Goal: Task Accomplishment & Management: Use online tool/utility

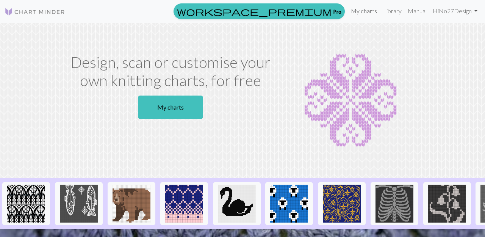
click at [365, 12] on link "My charts" at bounding box center [364, 10] width 32 height 15
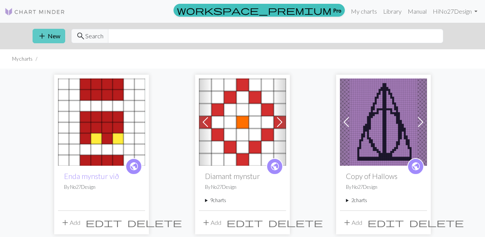
click at [39, 34] on span "add" at bounding box center [42, 36] width 9 height 11
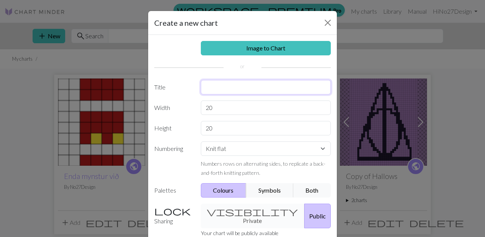
click at [217, 88] on input "text" at bounding box center [266, 87] width 130 height 14
type input "H"
type input "Vertikal mynstur"
click at [219, 111] on input "20" at bounding box center [266, 107] width 130 height 14
drag, startPoint x: 222, startPoint y: 109, endPoint x: 202, endPoint y: 107, distance: 21.0
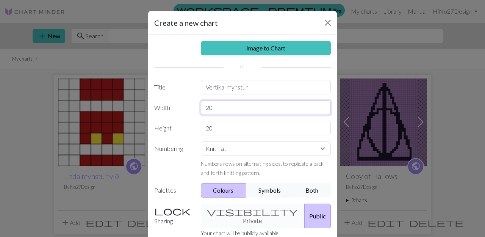
click at [202, 107] on input "20" at bounding box center [266, 107] width 130 height 14
type input "8"
click at [217, 128] on input "20" at bounding box center [266, 128] width 130 height 14
drag, startPoint x: 222, startPoint y: 130, endPoint x: 203, endPoint y: 127, distance: 19.5
click at [203, 127] on input "20" at bounding box center [266, 128] width 130 height 14
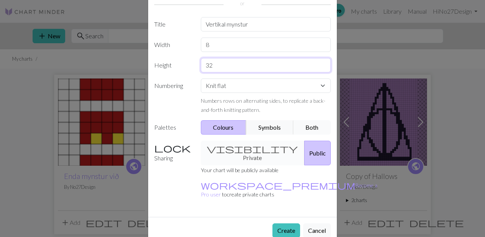
scroll to position [63, 0]
type input "32"
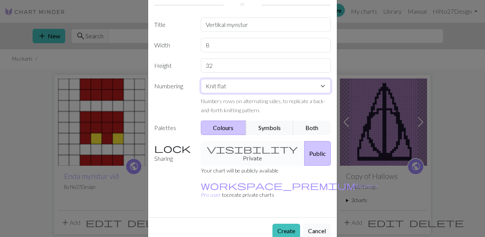
select select "crossstitch"
click at [287, 224] on button "Create" at bounding box center [287, 231] width 28 height 14
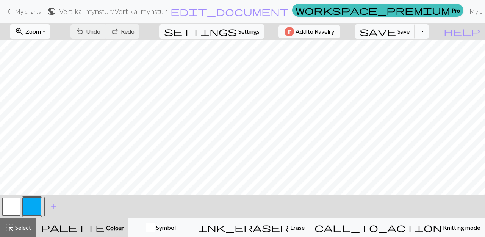
click at [50, 31] on button "zoom_in Zoom Zoom" at bounding box center [30, 31] width 41 height 14
click at [47, 48] on button "Fit all" at bounding box center [40, 48] width 60 height 12
click at [52, 208] on span "add" at bounding box center [53, 206] width 9 height 11
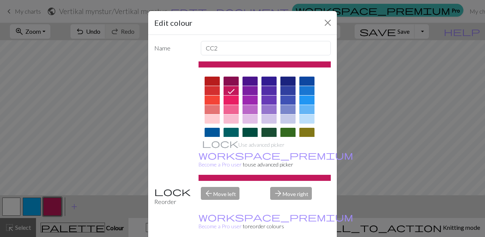
click at [287, 81] on div at bounding box center [287, 81] width 15 height 9
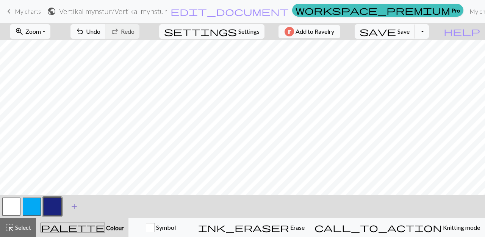
click at [73, 205] on span "add" at bounding box center [74, 206] width 9 height 11
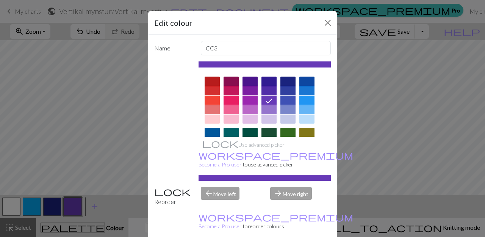
click at [307, 108] on div at bounding box center [306, 109] width 15 height 9
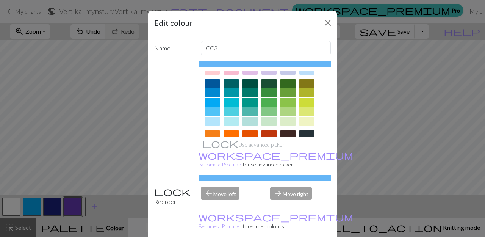
scroll to position [50, 0]
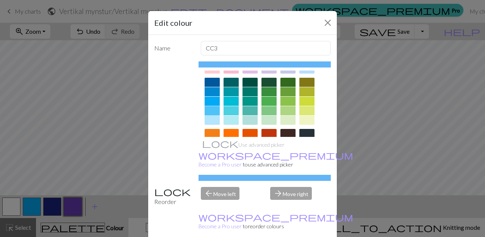
click at [213, 110] on div at bounding box center [212, 110] width 15 height 9
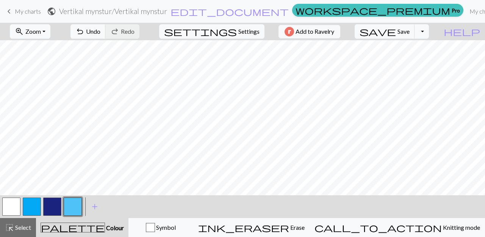
click at [13, 207] on button "button" at bounding box center [11, 206] width 18 height 18
click at [73, 204] on button "button" at bounding box center [73, 206] width 18 height 18
click at [50, 205] on button "button" at bounding box center [52, 206] width 18 height 18
click at [32, 207] on button "button" at bounding box center [32, 206] width 18 height 18
click at [73, 204] on button "button" at bounding box center [73, 206] width 18 height 18
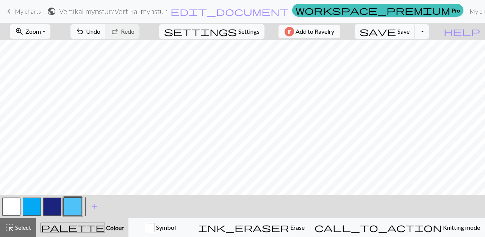
click at [53, 204] on button "button" at bounding box center [52, 206] width 18 height 18
click at [32, 203] on button "button" at bounding box center [32, 206] width 18 height 18
click at [73, 205] on button "button" at bounding box center [73, 206] width 18 height 18
click at [100, 29] on span "Undo" at bounding box center [93, 31] width 14 height 7
click at [13, 205] on button "button" at bounding box center [11, 206] width 18 height 18
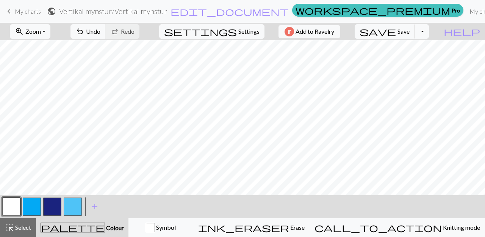
click at [32, 204] on button "button" at bounding box center [32, 206] width 18 height 18
click at [76, 205] on button "button" at bounding box center [73, 206] width 18 height 18
click at [241, 30] on span "Settings" at bounding box center [248, 31] width 21 height 9
select select "aran"
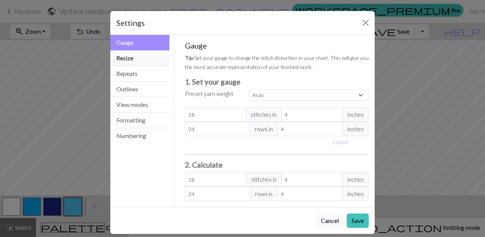
click at [125, 56] on button "Resize" at bounding box center [139, 58] width 59 height 16
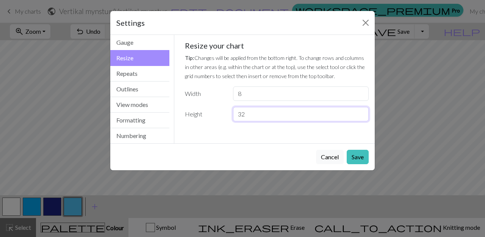
drag, startPoint x: 255, startPoint y: 117, endPoint x: 224, endPoint y: 116, distance: 31.1
click at [224, 116] on div "Height 32" at bounding box center [276, 114] width 193 height 14
type input "44"
click at [360, 157] on button "Save" at bounding box center [358, 157] width 22 height 14
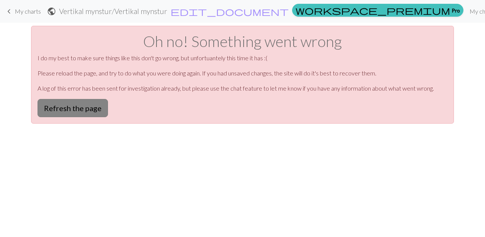
click at [68, 108] on button "Refresh the page" at bounding box center [73, 108] width 70 height 18
click at [187, 157] on div "keyboard_arrow_left My charts public Vertikal mynstur / Vertikal mynstur edit_d…" at bounding box center [242, 118] width 485 height 237
click at [23, 13] on span "My charts" at bounding box center [28, 11] width 26 height 7
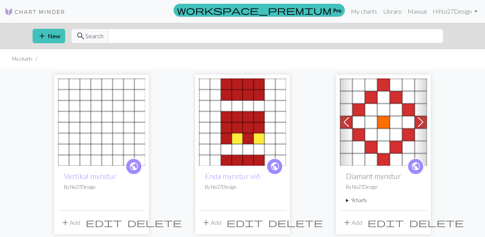
click at [106, 129] on img at bounding box center [101, 121] width 87 height 87
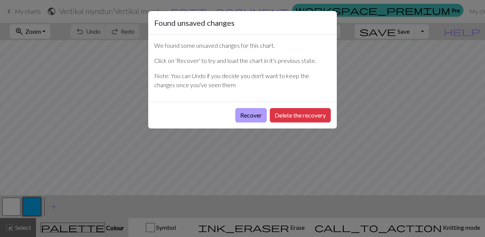
click at [256, 114] on button "Recover" at bounding box center [250, 115] width 31 height 14
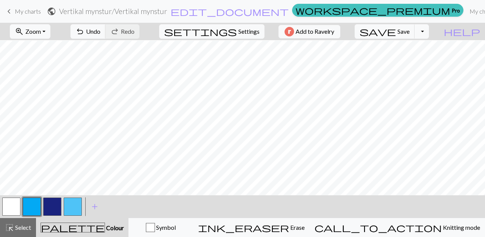
scroll to position [183, 0]
click at [50, 31] on button "zoom_in Zoom Zoom" at bounding box center [30, 31] width 41 height 14
click at [37, 49] on button "Fit all" at bounding box center [40, 48] width 60 height 12
click at [75, 205] on button "button" at bounding box center [73, 206] width 18 height 18
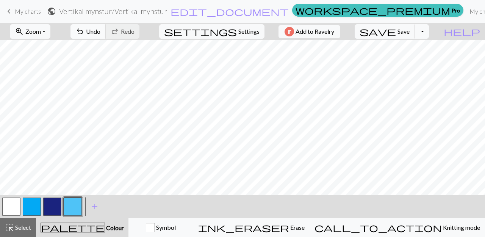
click at [85, 28] on span "undo" at bounding box center [79, 31] width 9 height 11
click at [52, 204] on button "button" at bounding box center [52, 206] width 18 height 18
click at [34, 204] on button "button" at bounding box center [32, 206] width 18 height 18
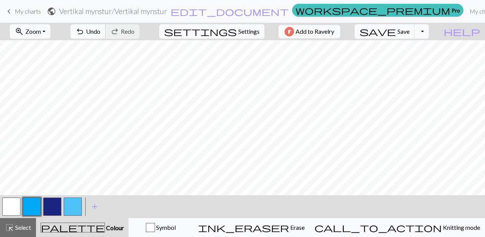
click at [106, 28] on button "undo Undo Undo" at bounding box center [87, 31] width 35 height 14
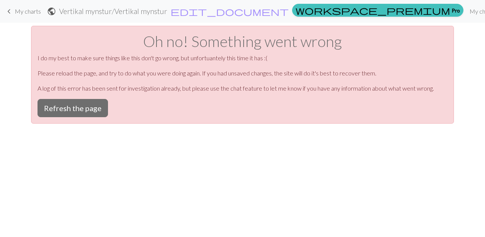
scroll to position [0, 0]
click at [339, 163] on div "keyboard_arrow_left My charts public Vertikal mynstur / Vertikal mynstur edit_d…" at bounding box center [242, 118] width 485 height 237
click at [28, 10] on span "My charts" at bounding box center [28, 11] width 26 height 7
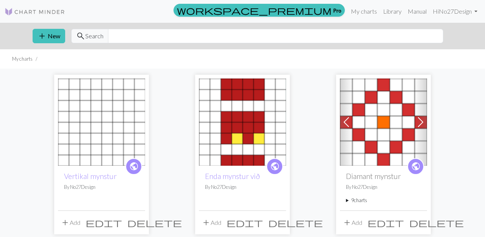
click at [109, 127] on img at bounding box center [101, 121] width 87 height 87
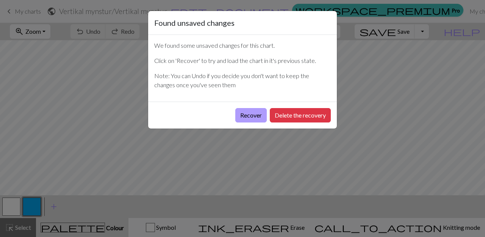
click at [254, 115] on button "Recover" at bounding box center [250, 115] width 31 height 14
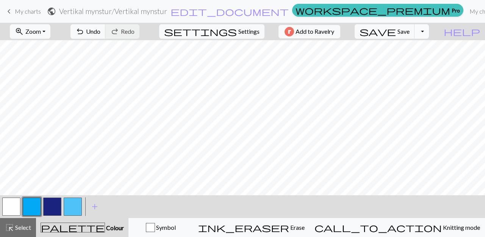
click at [429, 32] on button "Toggle Dropdown" at bounding box center [422, 31] width 14 height 14
click at [404, 47] on button "file_copy Save a copy" at bounding box center [366, 48] width 125 height 12
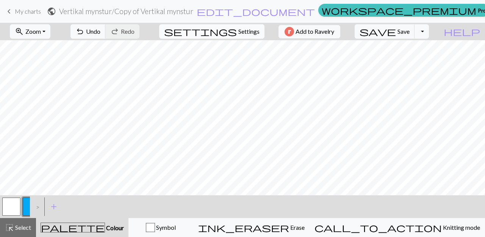
click at [244, 30] on span "Settings" at bounding box center [248, 31] width 21 height 9
select select "aran"
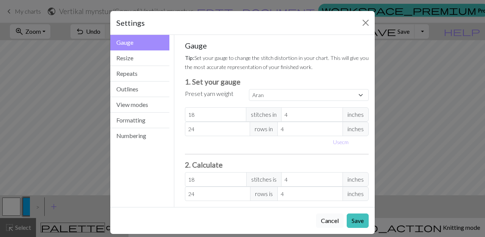
click at [333, 222] on button "Cancel" at bounding box center [330, 220] width 28 height 14
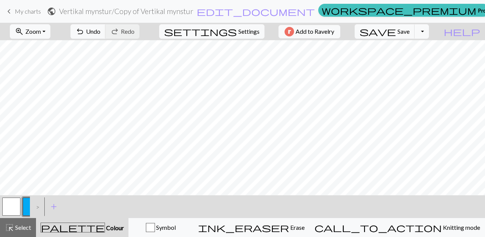
click at [19, 9] on span "My charts" at bounding box center [28, 11] width 26 height 7
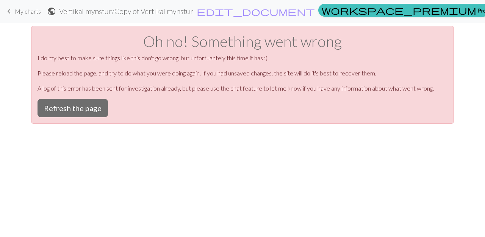
click at [31, 11] on span "My charts" at bounding box center [28, 11] width 26 height 7
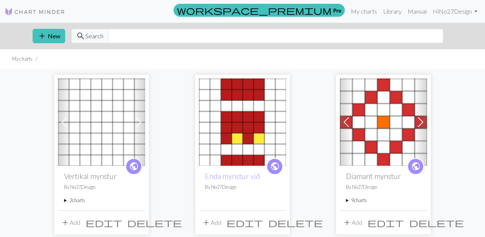
click at [104, 118] on img at bounding box center [101, 121] width 87 height 87
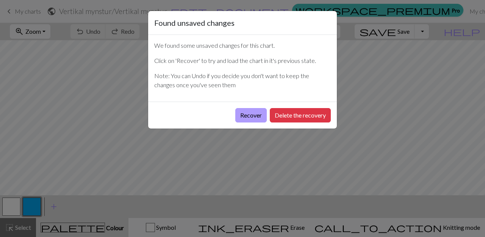
click at [254, 114] on button "Recover" at bounding box center [250, 115] width 31 height 14
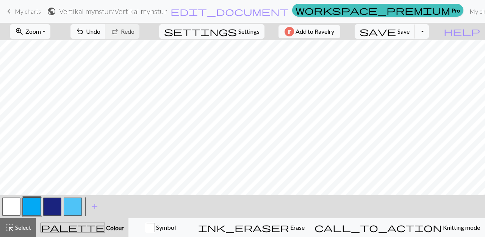
click at [167, 9] on h2 "Vertikal mynstur / Vertikal mynstur" at bounding box center [113, 11] width 108 height 9
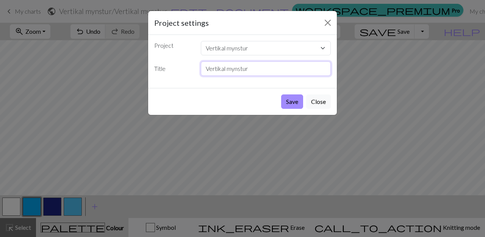
click at [254, 71] on input "Vertikal mynstur" at bounding box center [266, 68] width 130 height 14
drag, startPoint x: 262, startPoint y: 68, endPoint x: 206, endPoint y: 71, distance: 56.6
click at [206, 71] on input "Vertikal mynstur" at bounding box center [266, 68] width 130 height 14
type input "b"
type input "Blómur"
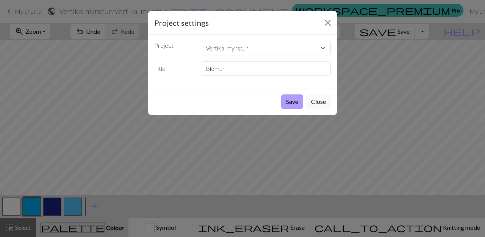
click at [290, 99] on button "Save" at bounding box center [292, 101] width 22 height 14
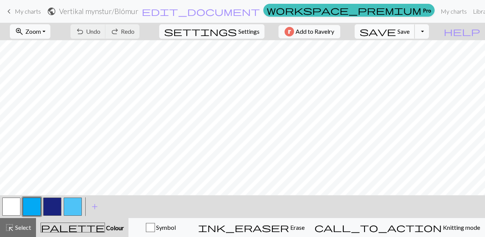
click at [410, 31] on span "Save" at bounding box center [404, 31] width 12 height 7
click at [19, 10] on span "My charts" at bounding box center [28, 11] width 26 height 7
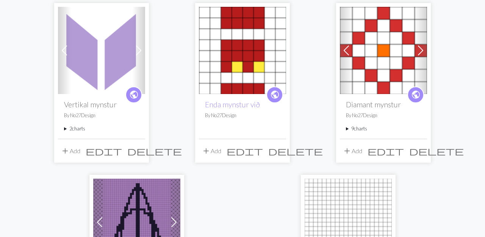
scroll to position [73, 0]
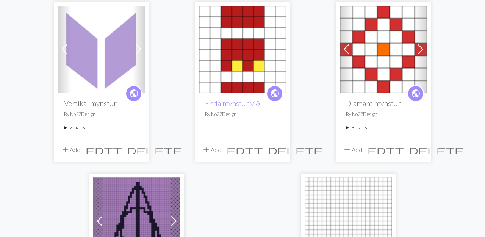
click at [65, 127] on summary "2 charts" at bounding box center [101, 127] width 75 height 7
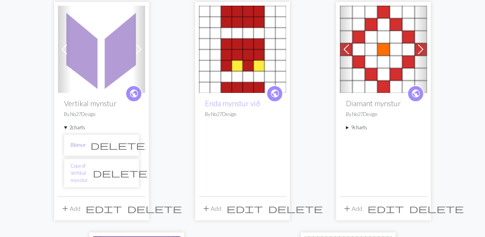
click at [75, 145] on link "Blómur" at bounding box center [77, 144] width 15 height 7
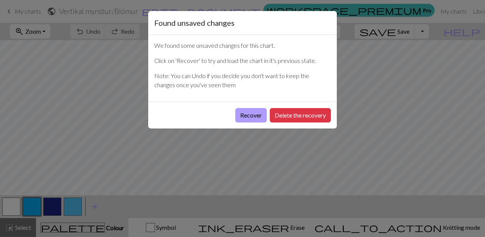
click at [254, 116] on button "Recover" at bounding box center [250, 115] width 31 height 14
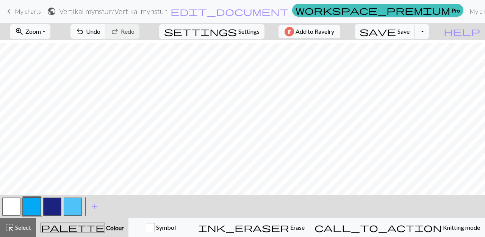
scroll to position [62, 0]
click at [25, 11] on span "My charts" at bounding box center [28, 11] width 26 height 7
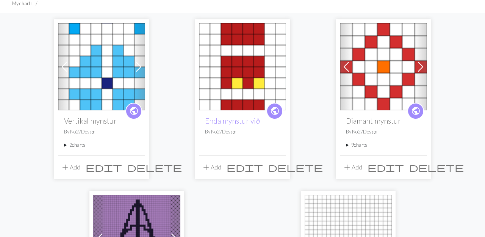
scroll to position [56, 0]
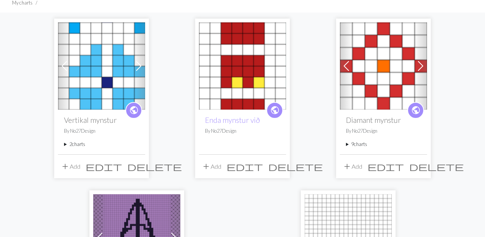
click at [67, 144] on summary "2 charts" at bounding box center [101, 144] width 75 height 7
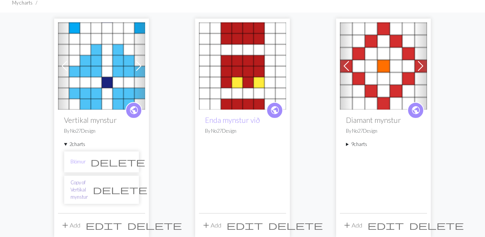
click at [84, 183] on link "Copy of Vertikal mynstur" at bounding box center [78, 190] width 17 height 22
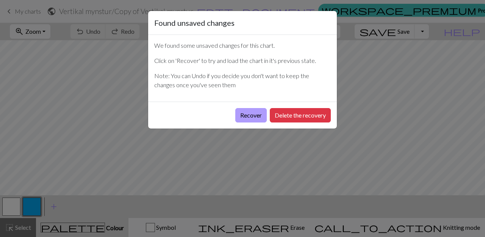
click at [250, 115] on button "Recover" at bounding box center [250, 115] width 31 height 14
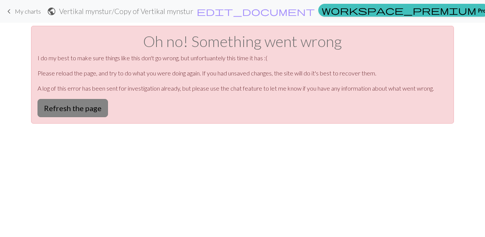
click at [83, 107] on button "Refresh the page" at bounding box center [73, 108] width 70 height 18
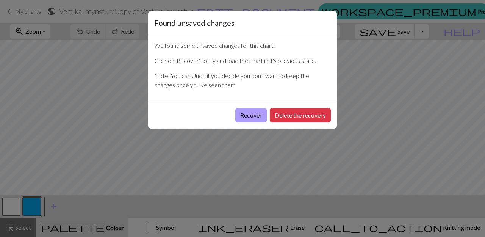
click at [254, 113] on button "Recover" at bounding box center [250, 115] width 31 height 14
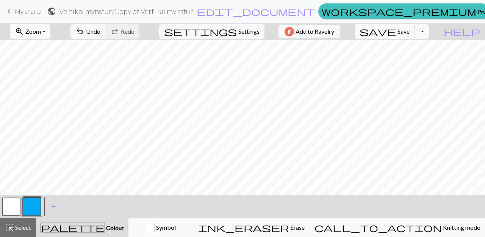
click at [50, 31] on button "zoom_in Zoom Zoom" at bounding box center [30, 31] width 41 height 14
click at [50, 47] on button "Fit all" at bounding box center [40, 48] width 60 height 12
click at [54, 205] on span "add" at bounding box center [53, 206] width 9 height 11
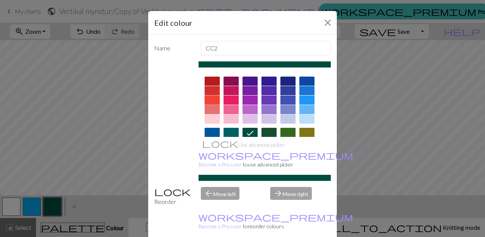
click at [214, 98] on div at bounding box center [212, 100] width 15 height 9
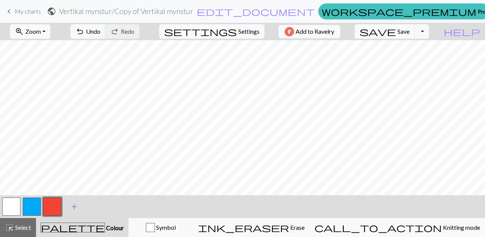
click at [74, 206] on span "add" at bounding box center [74, 206] width 9 height 11
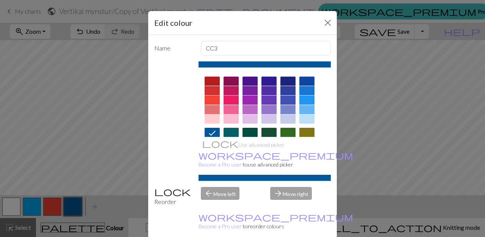
click at [232, 100] on div at bounding box center [231, 100] width 15 height 9
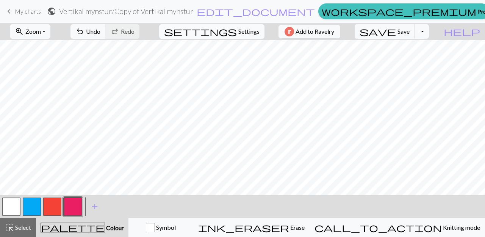
click at [238, 30] on span "Settings" at bounding box center [248, 31] width 21 height 9
select select "aran"
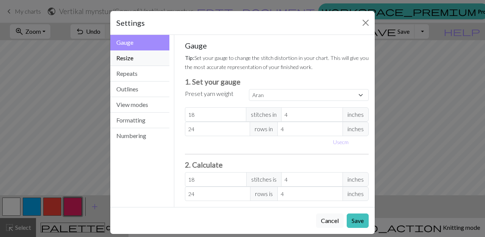
click at [125, 58] on button "Resize" at bounding box center [139, 58] width 59 height 16
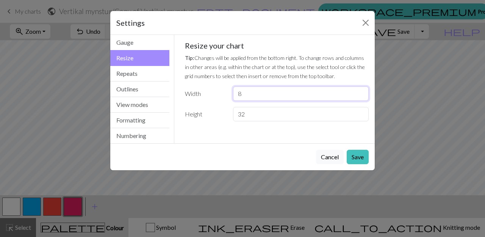
drag, startPoint x: 248, startPoint y: 95, endPoint x: 229, endPoint y: 95, distance: 19.3
click at [229, 95] on div "8" at bounding box center [301, 93] width 145 height 14
type input "12"
click at [356, 155] on button "Save" at bounding box center [358, 157] width 22 height 14
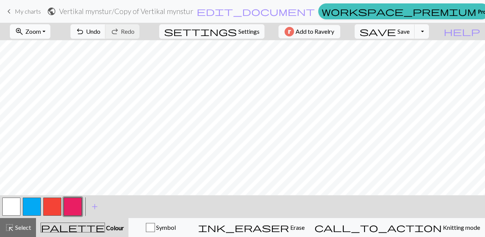
click at [50, 31] on button "zoom_in Zoom Zoom" at bounding box center [30, 31] width 41 height 14
click at [45, 47] on button "Fit all" at bounding box center [40, 48] width 60 height 12
click at [13, 207] on button "button" at bounding box center [11, 206] width 18 height 18
click at [53, 208] on button "button" at bounding box center [52, 206] width 18 height 18
click at [74, 204] on button "button" at bounding box center [73, 206] width 18 height 18
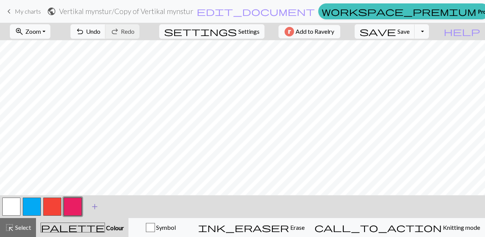
click at [93, 207] on span "add" at bounding box center [94, 206] width 9 height 11
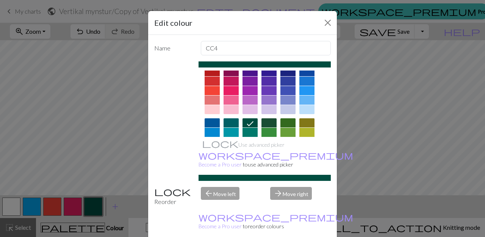
scroll to position [11, 0]
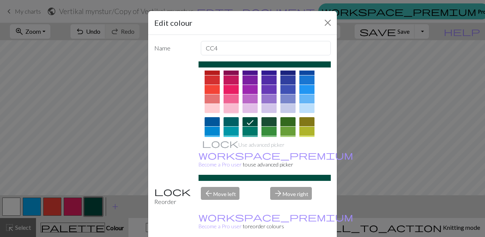
click at [228, 108] on div at bounding box center [231, 108] width 15 height 9
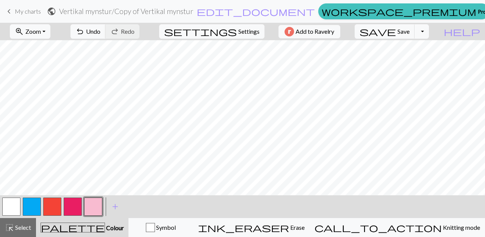
click at [69, 207] on button "button" at bounding box center [73, 206] width 18 height 18
click at [51, 207] on button "button" at bounding box center [52, 206] width 18 height 18
click at [94, 207] on button "button" at bounding box center [93, 206] width 18 height 18
click at [70, 207] on button "button" at bounding box center [73, 206] width 18 height 18
click at [16, 203] on button "button" at bounding box center [11, 206] width 18 height 18
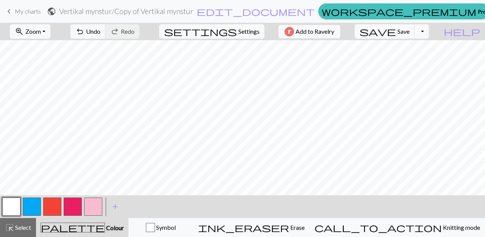
click at [89, 206] on button "button" at bounding box center [93, 206] width 18 height 18
click at [54, 203] on button "button" at bounding box center [52, 206] width 18 height 18
click at [73, 205] on button "button" at bounding box center [73, 206] width 18 height 18
click at [95, 205] on button "button" at bounding box center [93, 206] width 18 height 18
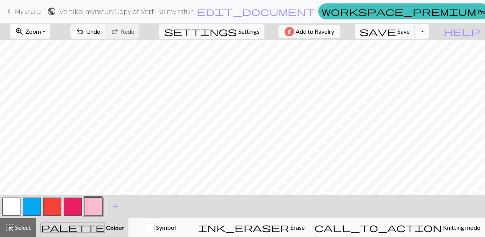
click at [52, 204] on button "button" at bounding box center [52, 206] width 18 height 18
click at [228, 29] on span "settings" at bounding box center [200, 31] width 73 height 11
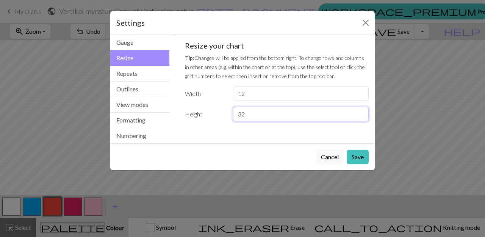
drag, startPoint x: 254, startPoint y: 115, endPoint x: 228, endPoint y: 114, distance: 25.8
click at [229, 114] on div "32" at bounding box center [301, 114] width 145 height 14
type input "44"
click at [359, 157] on button "Save" at bounding box center [358, 157] width 22 height 14
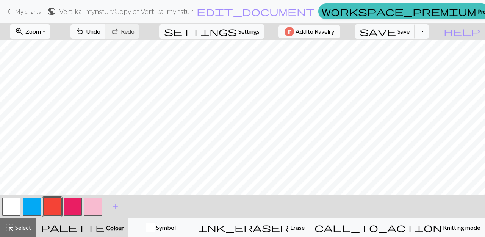
click at [50, 30] on button "zoom_in Zoom Zoom" at bounding box center [30, 31] width 41 height 14
click at [46, 49] on button "Fit all" at bounding box center [40, 48] width 60 height 12
click at [74, 204] on button "button" at bounding box center [73, 206] width 18 height 18
click at [53, 208] on button "button" at bounding box center [52, 206] width 18 height 18
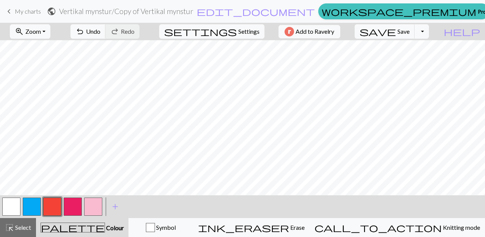
click at [89, 202] on button "button" at bounding box center [93, 206] width 18 height 18
click at [11, 208] on button "button" at bounding box center [11, 206] width 18 height 18
click at [91, 207] on button "button" at bounding box center [93, 206] width 18 height 18
click at [53, 205] on button "button" at bounding box center [52, 206] width 18 height 18
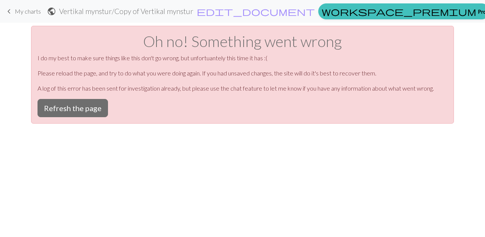
scroll to position [0, 0]
click at [19, 11] on span "My charts" at bounding box center [28, 11] width 26 height 7
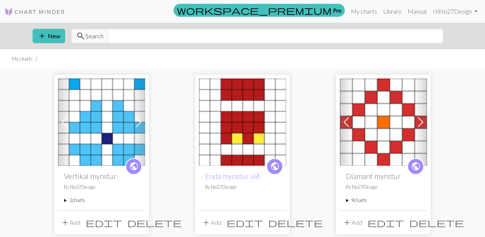
click at [103, 115] on img at bounding box center [101, 121] width 87 height 87
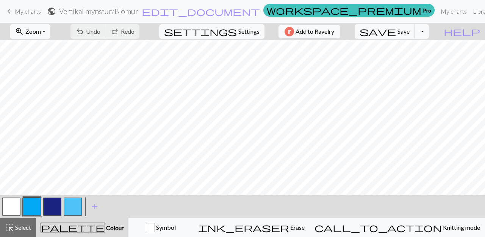
click at [24, 9] on span "My charts" at bounding box center [28, 11] width 26 height 7
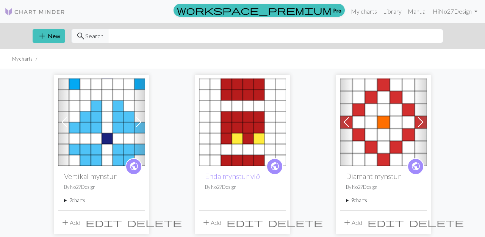
scroll to position [5, 0]
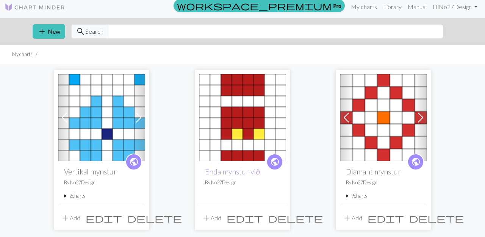
click at [64, 196] on div "public Vertikal mynstur By No27Design 2 charts Blómur delete Copy of Vertikal m…" at bounding box center [101, 183] width 87 height 44
click at [78, 195] on summary "2 charts" at bounding box center [101, 195] width 75 height 7
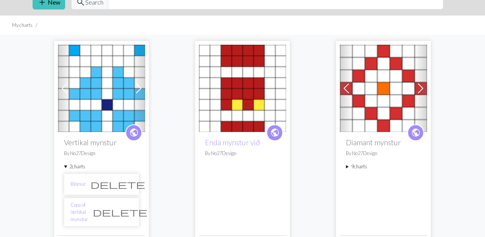
scroll to position [34, 0]
click at [82, 205] on link "Copy of Vertikal mynstur" at bounding box center [78, 212] width 17 height 22
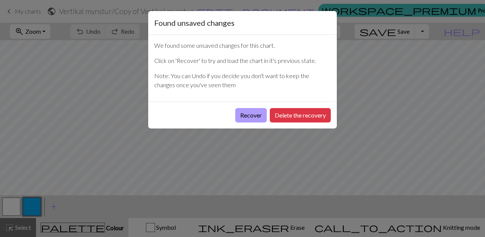
click at [251, 114] on button "Recover" at bounding box center [250, 115] width 31 height 14
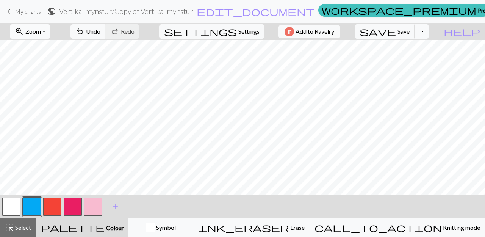
click at [50, 30] on button "zoom_in Zoom Zoom" at bounding box center [30, 31] width 41 height 14
click at [47, 47] on button "Fit all" at bounding box center [40, 48] width 60 height 12
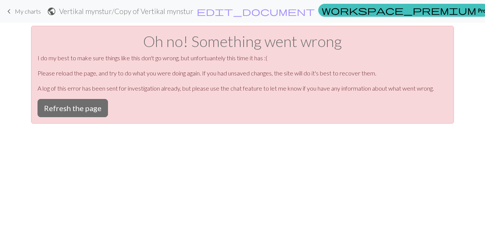
click at [10, 12] on span "keyboard_arrow_left" at bounding box center [9, 11] width 9 height 11
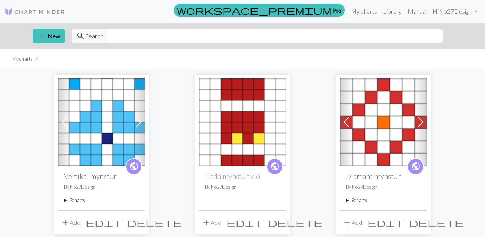
click at [66, 199] on summary "2 charts" at bounding box center [101, 200] width 75 height 7
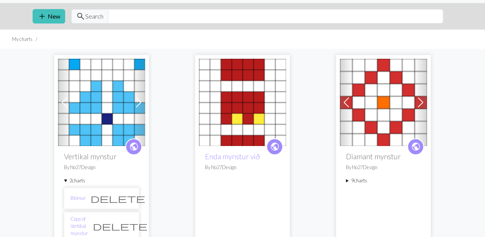
scroll to position [21, 0]
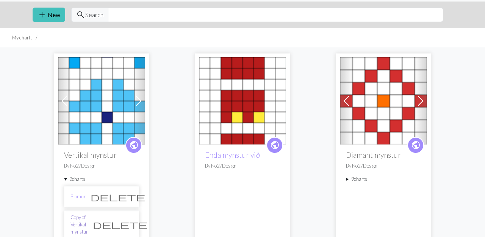
click at [87, 217] on link "Copy of Vertikal mynstur" at bounding box center [78, 225] width 17 height 22
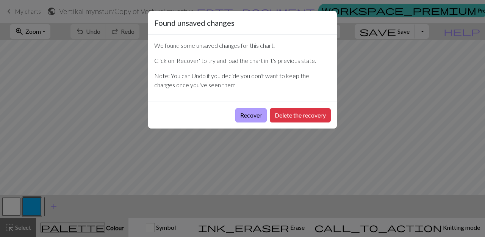
click at [243, 116] on button "Recover" at bounding box center [250, 115] width 31 height 14
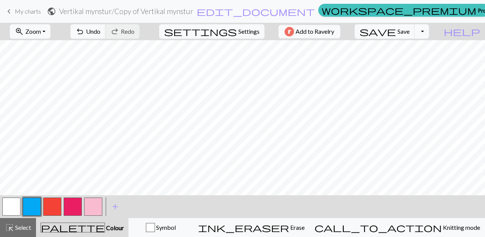
scroll to position [8, 0]
click at [50, 32] on button "zoom_in Zoom Zoom" at bounding box center [30, 31] width 41 height 14
click at [43, 49] on button "Fit all" at bounding box center [40, 48] width 60 height 12
click at [248, 30] on span "Settings" at bounding box center [248, 31] width 21 height 9
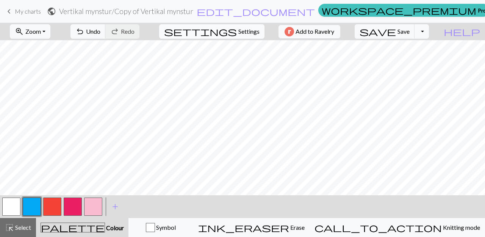
select select "aran"
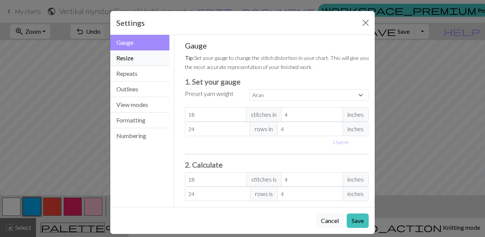
click at [126, 56] on button "Resize" at bounding box center [139, 58] width 59 height 16
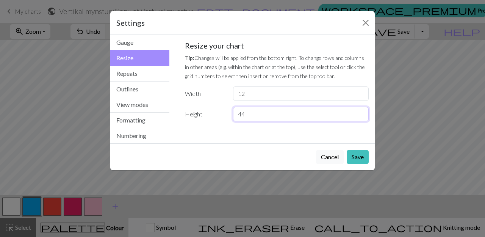
click at [249, 114] on input "44" at bounding box center [301, 114] width 136 height 14
type input "48"
click at [363, 156] on button "Save" at bounding box center [358, 157] width 22 height 14
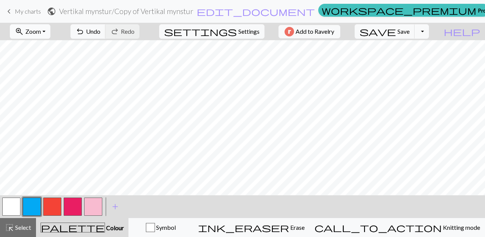
click at [50, 31] on button "zoom_in Zoom Zoom" at bounding box center [30, 31] width 41 height 14
click at [48, 47] on button "Fit all" at bounding box center [40, 48] width 60 height 12
click at [53, 205] on button "button" at bounding box center [52, 206] width 18 height 18
click at [72, 206] on button "button" at bounding box center [73, 206] width 18 height 18
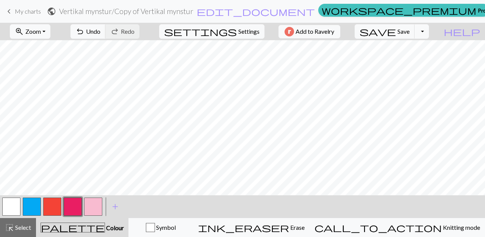
click at [94, 207] on button "button" at bounding box center [93, 206] width 18 height 18
click at [53, 204] on button "button" at bounding box center [52, 206] width 18 height 18
click at [50, 31] on button "zoom_in Zoom Zoom" at bounding box center [30, 31] width 41 height 14
click at [58, 49] on button "Fit all" at bounding box center [40, 48] width 60 height 12
click at [410, 30] on span "Save" at bounding box center [404, 31] width 12 height 7
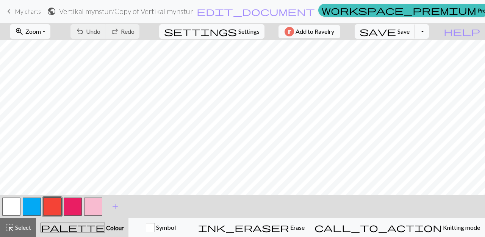
click at [193, 11] on h2 "Vertikal mynstur / Copy of Vertikal mynstur" at bounding box center [126, 11] width 134 height 9
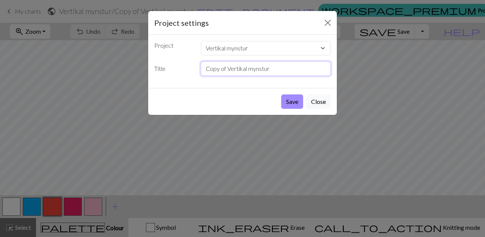
drag, startPoint x: 277, startPoint y: 72, endPoint x: 199, endPoint y: 71, distance: 78.1
click at [199, 71] on div "Copy of Vertikal mynstur" at bounding box center [265, 68] width 139 height 14
type input "diamant við krossi"
click at [290, 102] on button "Save" at bounding box center [292, 101] width 22 height 14
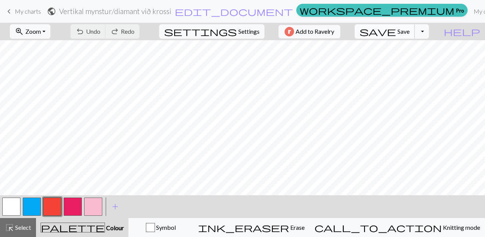
click at [396, 33] on span "save" at bounding box center [378, 31] width 36 height 11
click at [396, 32] on span "save" at bounding box center [378, 31] width 36 height 11
click at [23, 11] on span "My charts" at bounding box center [28, 11] width 26 height 7
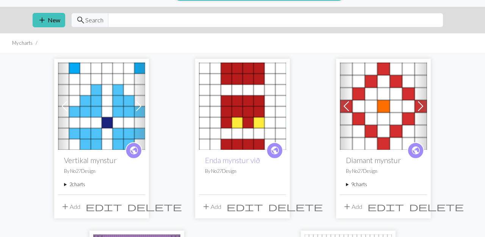
scroll to position [20, 0]
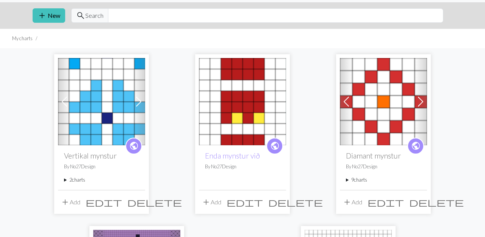
click at [68, 200] on span "add" at bounding box center [65, 202] width 9 height 11
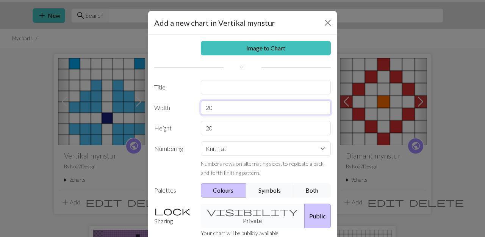
drag, startPoint x: 222, startPoint y: 106, endPoint x: 194, endPoint y: 105, distance: 27.7
click at [194, 106] on div "Width 20" at bounding box center [243, 107] width 186 height 14
type input "14"
drag, startPoint x: 219, startPoint y: 128, endPoint x: 193, endPoint y: 126, distance: 26.2
click at [193, 126] on div "Height 20" at bounding box center [243, 128] width 186 height 14
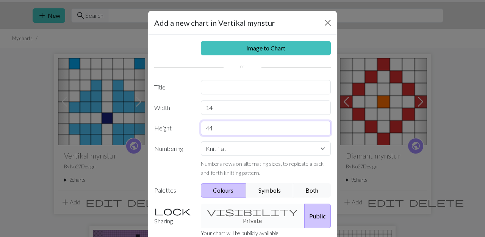
type input "44"
select select "crossstitch"
click at [219, 130] on input "44" at bounding box center [266, 128] width 130 height 14
type input "48"
click at [304, 212] on button "Public" at bounding box center [317, 216] width 27 height 25
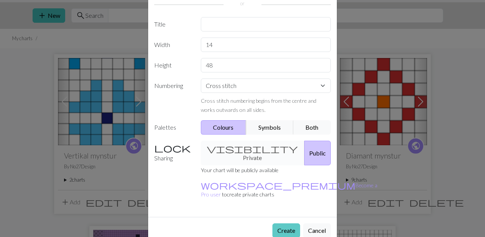
scroll to position [63, 0]
click at [286, 224] on button "Create" at bounding box center [287, 231] width 28 height 14
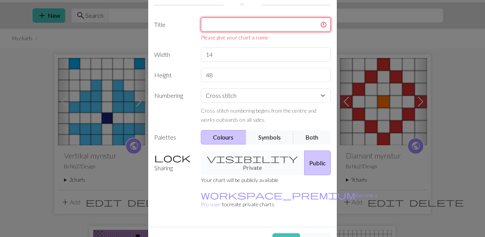
click at [222, 23] on input "text" at bounding box center [266, 24] width 130 height 14
type input "b"
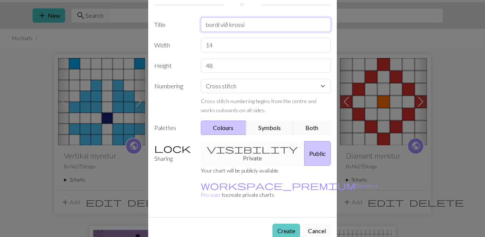
type input "bordi við krossi"
click at [287, 224] on button "Create" at bounding box center [287, 231] width 28 height 14
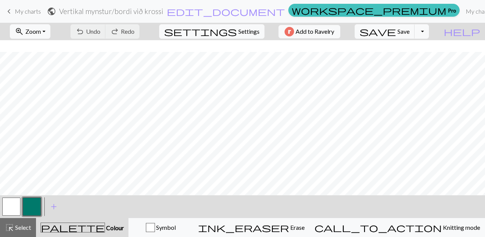
scroll to position [33, 0]
click at [50, 31] on button "zoom_in Zoom Zoom" at bounding box center [30, 31] width 41 height 14
click at [41, 48] on button "Fit all" at bounding box center [40, 48] width 60 height 12
click at [231, 31] on span "settings" at bounding box center [200, 31] width 73 height 11
select select "aran"
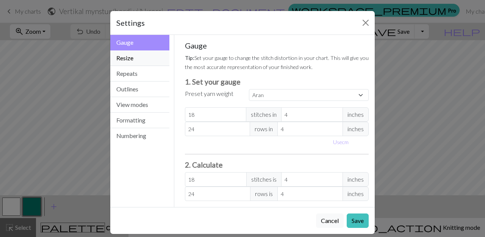
click at [128, 58] on button "Resize" at bounding box center [139, 58] width 59 height 16
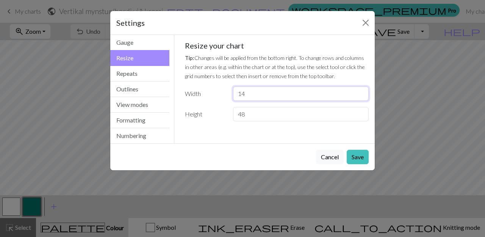
drag, startPoint x: 251, startPoint y: 93, endPoint x: 219, endPoint y: 92, distance: 31.5
click at [221, 93] on div "Width 14" at bounding box center [276, 93] width 193 height 14
type input "7"
click at [358, 156] on button "Save" at bounding box center [358, 157] width 22 height 14
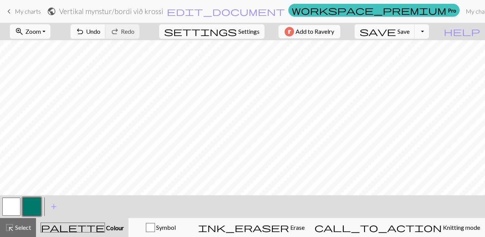
click at [41, 32] on span "Zoom" at bounding box center [33, 31] width 16 height 7
click at [37, 47] on button "Fit all" at bounding box center [40, 48] width 60 height 12
click at [53, 205] on span "add" at bounding box center [53, 206] width 9 height 11
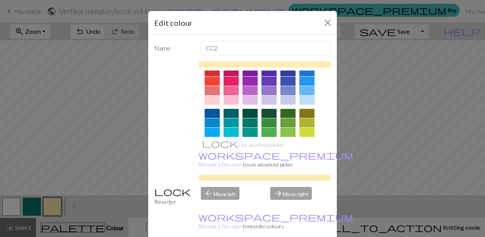
scroll to position [27, 0]
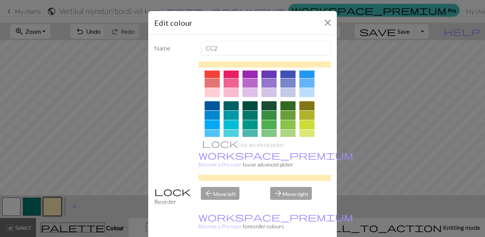
click at [268, 124] on div at bounding box center [269, 124] width 15 height 9
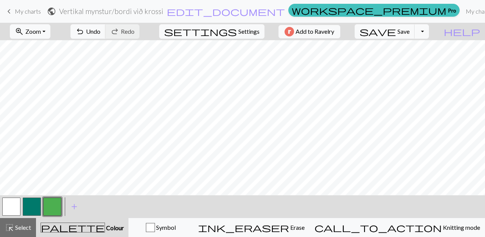
click at [33, 202] on button "button" at bounding box center [32, 206] width 18 height 18
click at [55, 205] on button "button" at bounding box center [52, 206] width 18 height 18
click at [74, 207] on span "add" at bounding box center [74, 206] width 9 height 11
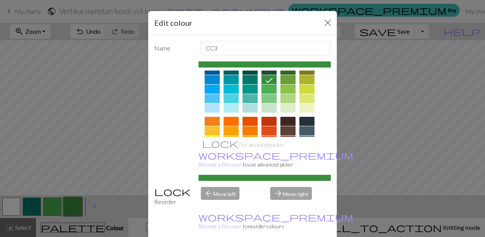
scroll to position [66, 0]
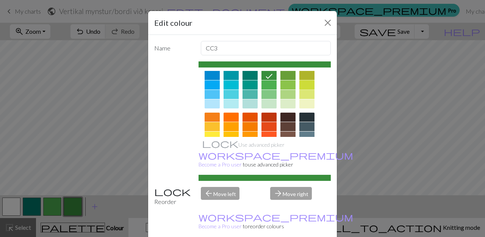
click at [306, 86] on div at bounding box center [306, 84] width 15 height 9
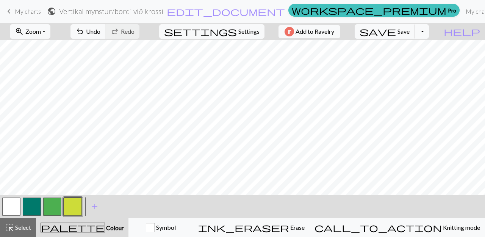
click at [33, 204] on button "button" at bounding box center [32, 206] width 18 height 18
click at [33, 203] on button "button" at bounding box center [32, 206] width 18 height 18
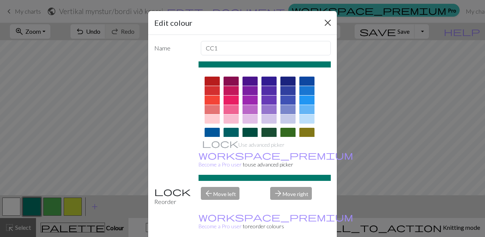
click at [328, 22] on button "Close" at bounding box center [328, 23] width 12 height 12
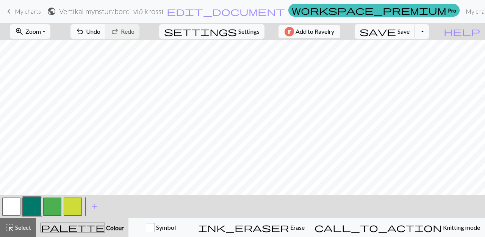
click at [29, 202] on button "button" at bounding box center [32, 206] width 18 height 18
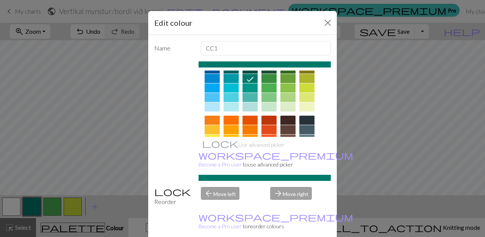
scroll to position [64, 0]
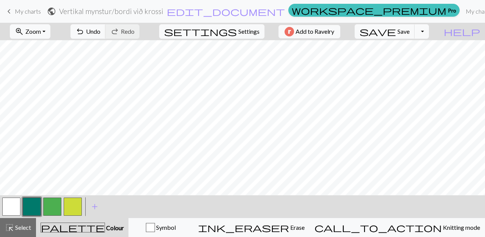
click at [72, 205] on button "button" at bounding box center [73, 206] width 18 height 18
click at [53, 203] on button "button" at bounding box center [52, 206] width 18 height 18
click at [33, 204] on button "button" at bounding box center [32, 206] width 18 height 18
click at [69, 205] on button "button" at bounding box center [73, 206] width 18 height 18
click at [31, 203] on button "button" at bounding box center [32, 206] width 18 height 18
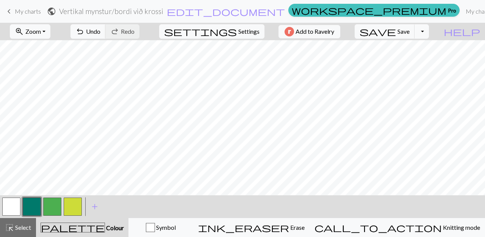
scroll to position [53, 0]
click at [70, 206] on button "button" at bounding box center [73, 206] width 18 height 18
click at [100, 30] on span "Undo" at bounding box center [93, 31] width 14 height 7
click at [53, 202] on button "button" at bounding box center [52, 206] width 18 height 18
click at [410, 31] on span "Save" at bounding box center [404, 31] width 12 height 7
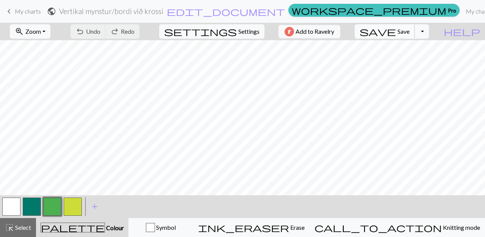
click at [410, 31] on span "Save" at bounding box center [404, 31] width 12 height 7
click at [20, 14] on span "My charts" at bounding box center [28, 11] width 26 height 7
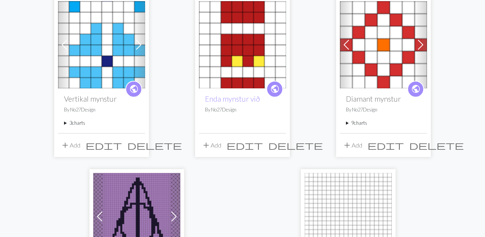
scroll to position [79, 0]
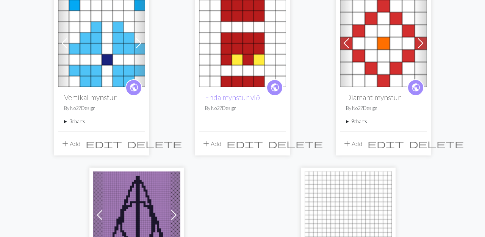
click at [65, 142] on span "add" at bounding box center [65, 143] width 9 height 11
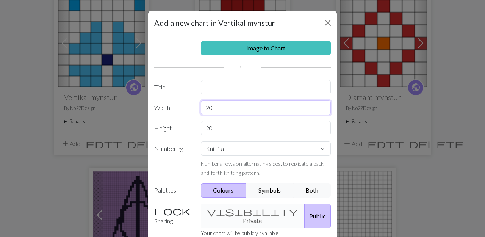
drag, startPoint x: 224, startPoint y: 108, endPoint x: 197, endPoint y: 109, distance: 27.0
click at [197, 109] on div "20" at bounding box center [265, 107] width 139 height 14
type input "9"
drag, startPoint x: 222, startPoint y: 127, endPoint x: 194, endPoint y: 127, distance: 28.4
click at [194, 127] on div "Height 20" at bounding box center [243, 128] width 186 height 14
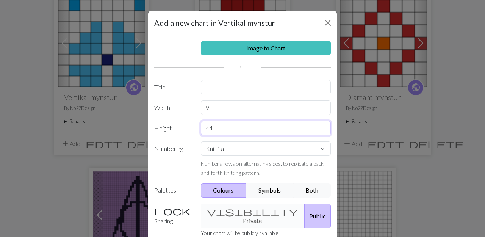
type input "44"
select select "crossstitch"
click at [236, 89] on input "text" at bounding box center [266, 87] width 130 height 14
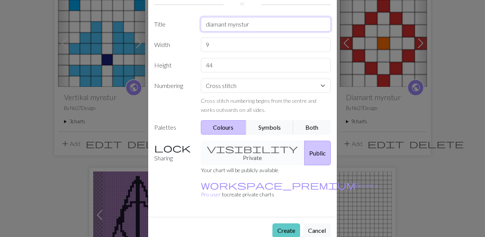
scroll to position [63, 0]
type input "diamant mynstur"
click at [283, 224] on button "Create" at bounding box center [287, 231] width 28 height 14
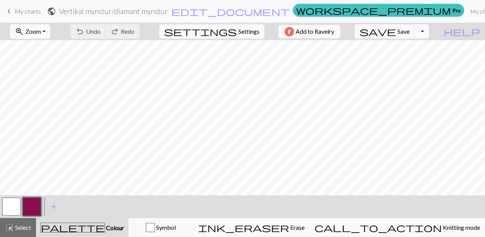
click at [50, 32] on button "zoom_in Zoom Zoom" at bounding box center [30, 31] width 41 height 14
click at [48, 47] on button "Fit all" at bounding box center [40, 48] width 60 height 12
click at [8, 210] on button "button" at bounding box center [11, 206] width 18 height 18
click at [30, 200] on button "button" at bounding box center [32, 206] width 18 height 18
click at [100, 29] on span "Undo" at bounding box center [93, 31] width 14 height 7
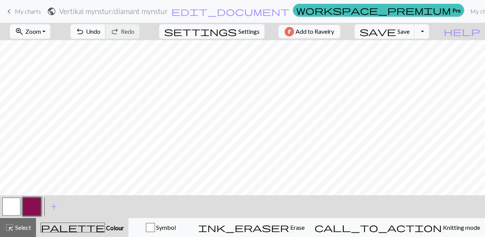
click at [106, 28] on button "undo Undo Undo" at bounding box center [87, 31] width 35 height 14
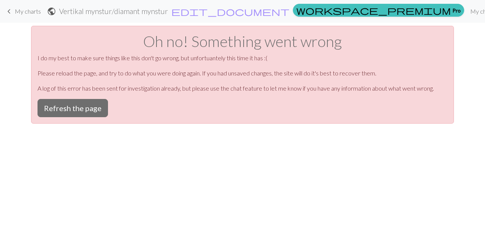
click at [14, 9] on link "keyboard_arrow_left My charts" at bounding box center [23, 11] width 36 height 13
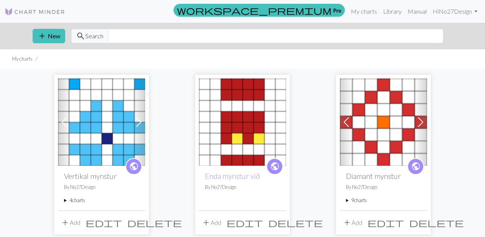
click at [64, 199] on summary "4 charts" at bounding box center [101, 200] width 75 height 7
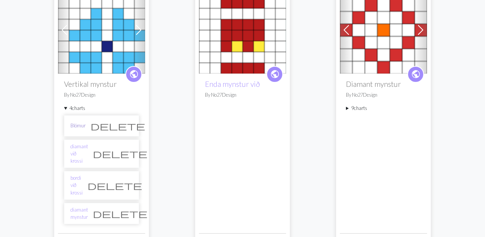
scroll to position [93, 0]
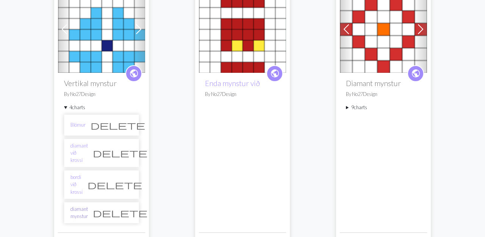
click at [84, 205] on link "diamant mynstur" at bounding box center [78, 212] width 17 height 14
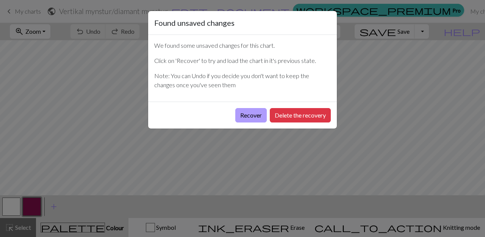
click at [247, 116] on button "Recover" at bounding box center [250, 115] width 31 height 14
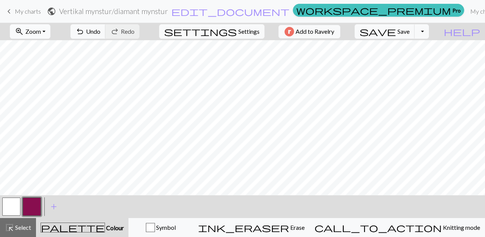
click at [50, 31] on button "zoom_in Zoom Zoom" at bounding box center [30, 31] width 41 height 14
click at [46, 48] on button "Fit all" at bounding box center [40, 48] width 60 height 12
click at [53, 207] on span "add" at bounding box center [53, 206] width 9 height 11
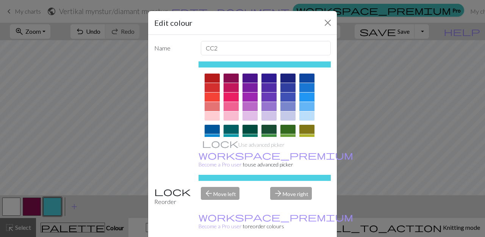
scroll to position [5, 0]
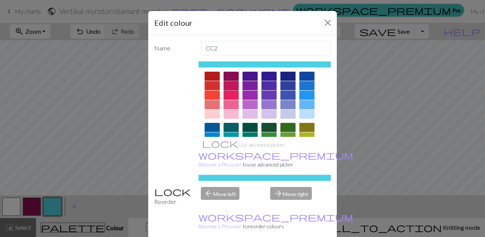
click at [230, 84] on div at bounding box center [231, 85] width 15 height 9
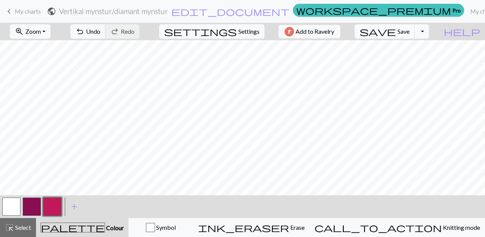
scroll to position [0, 0]
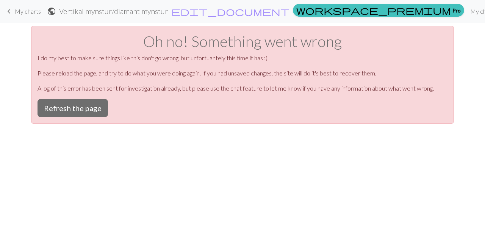
click at [23, 9] on span "My charts" at bounding box center [28, 11] width 26 height 7
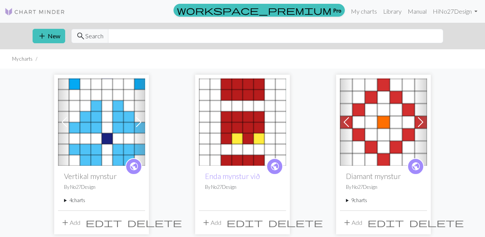
click at [64, 199] on div "public Vertikal mynstur By No27Design 4 charts Blómur delete diamant við krossi…" at bounding box center [101, 188] width 87 height 44
click at [78, 200] on summary "4 charts" at bounding box center [101, 200] width 75 height 7
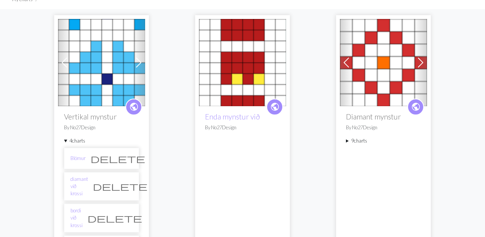
scroll to position [61, 0]
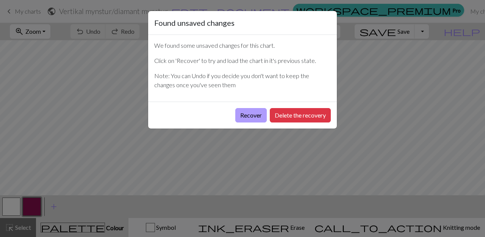
click at [254, 114] on button "Recover" at bounding box center [250, 115] width 31 height 14
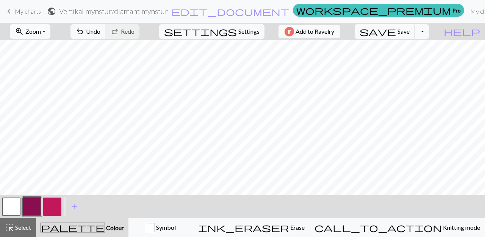
click at [50, 30] on button "zoom_in Zoom Zoom" at bounding box center [30, 31] width 41 height 14
click at [47, 49] on button "Fit all" at bounding box center [40, 48] width 60 height 12
click at [53, 204] on button "button" at bounding box center [52, 206] width 18 height 18
click at [396, 30] on span "save" at bounding box center [378, 31] width 36 height 11
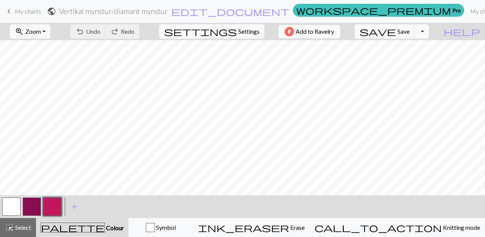
click at [22, 11] on span "My charts" at bounding box center [28, 11] width 26 height 7
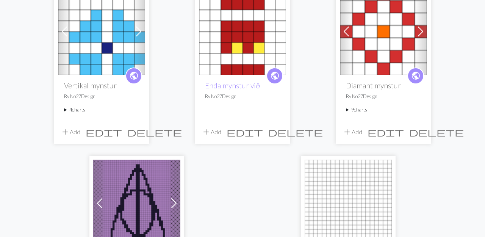
scroll to position [95, 0]
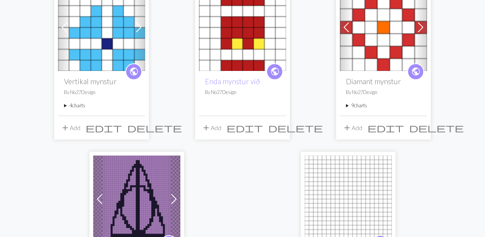
click at [74, 105] on summary "4 charts" at bounding box center [101, 105] width 75 height 7
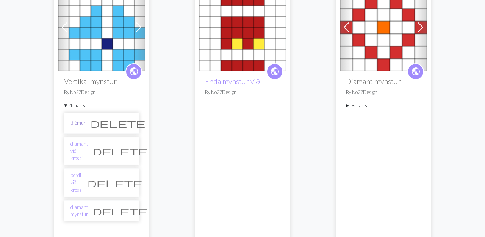
click at [80, 121] on link "Blómur" at bounding box center [77, 122] width 15 height 7
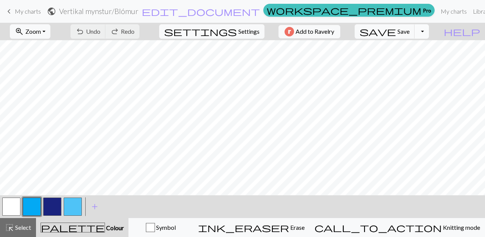
click at [429, 31] on button "Toggle Dropdown" at bounding box center [422, 31] width 14 height 14
click at [409, 60] on button "save_alt Download" at bounding box center [366, 60] width 125 height 12
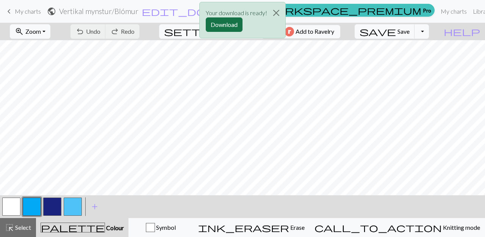
click at [220, 23] on button "Download" at bounding box center [224, 24] width 37 height 14
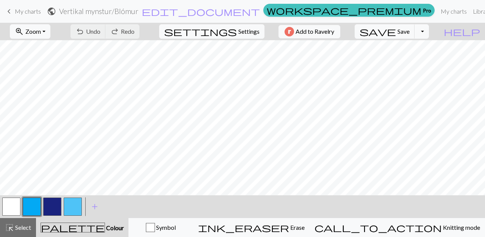
click at [9, 9] on span "keyboard_arrow_left" at bounding box center [9, 11] width 9 height 11
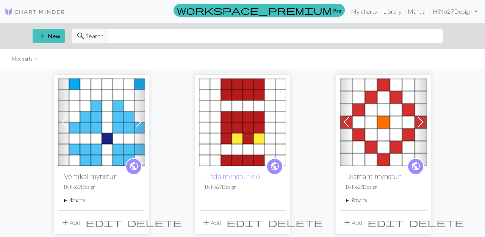
click at [66, 200] on summary "4 charts" at bounding box center [101, 200] width 75 height 7
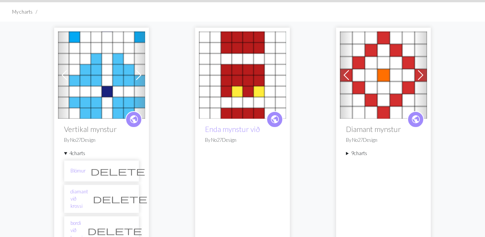
scroll to position [52, 0]
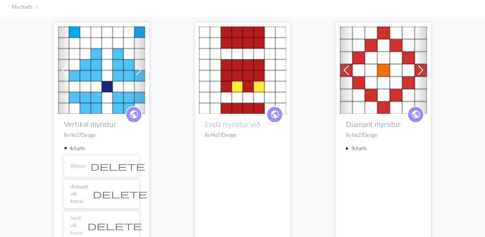
click at [79, 189] on link "diamant við krossi" at bounding box center [78, 194] width 17 height 22
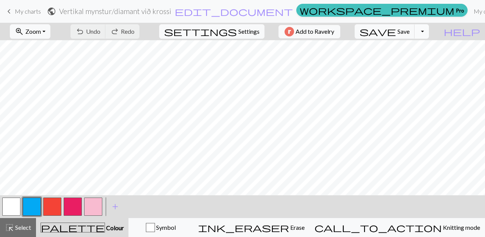
click at [429, 31] on button "Toggle Dropdown" at bounding box center [422, 31] width 14 height 14
click at [413, 61] on button "save_alt Download" at bounding box center [366, 60] width 125 height 12
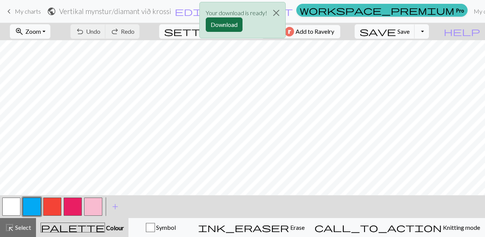
click at [221, 23] on button "Download" at bounding box center [224, 24] width 37 height 14
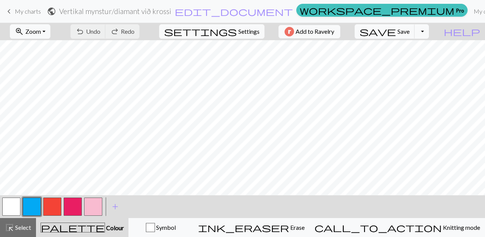
click at [9, 11] on span "keyboard_arrow_left" at bounding box center [9, 11] width 9 height 11
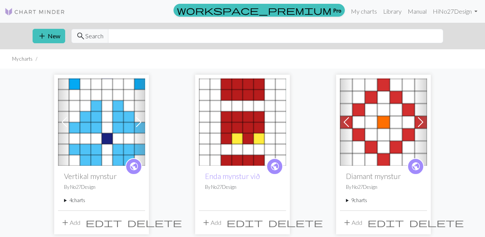
click at [66, 200] on summary "4 charts" at bounding box center [101, 200] width 75 height 7
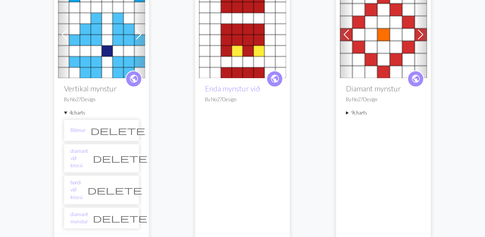
scroll to position [90, 0]
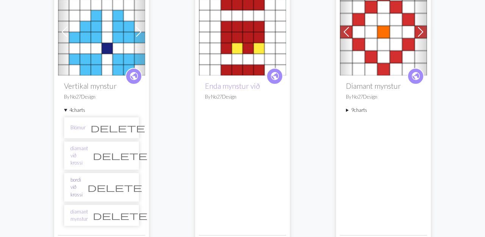
click at [83, 177] on link "bordi við krossi" at bounding box center [76, 187] width 12 height 22
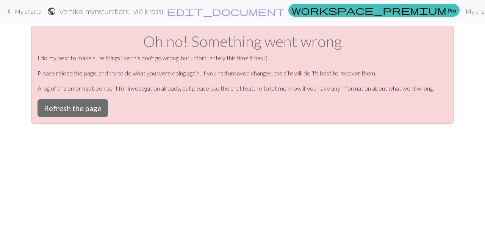
click at [9, 11] on span "keyboard_arrow_left" at bounding box center [9, 11] width 9 height 11
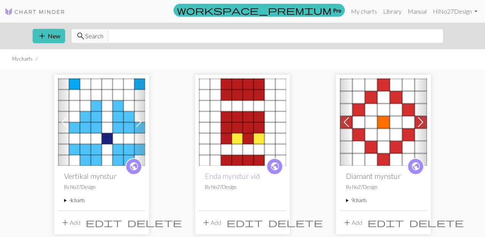
click at [64, 200] on summary "4 charts" at bounding box center [101, 200] width 75 height 7
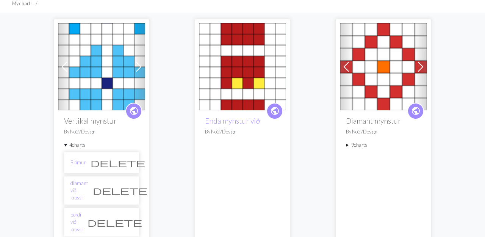
scroll to position [58, 0]
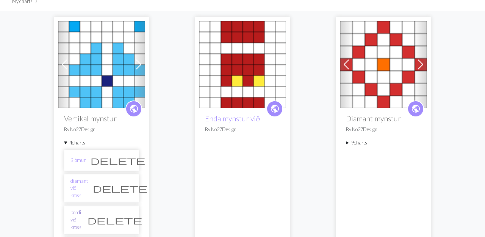
click at [81, 209] on link "bordi við krossi" at bounding box center [76, 220] width 12 height 22
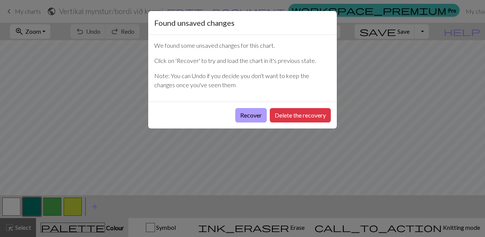
click at [247, 111] on button "Recover" at bounding box center [250, 115] width 31 height 14
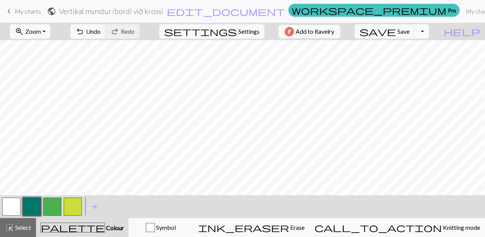
click at [71, 206] on button "button" at bounding box center [73, 206] width 18 height 18
click at [50, 30] on button "zoom_in Zoom Zoom" at bounding box center [30, 31] width 41 height 14
click at [48, 48] on button "Fit all" at bounding box center [40, 48] width 60 height 12
click at [100, 28] on span "Undo" at bounding box center [93, 31] width 14 height 7
click at [34, 204] on button "button" at bounding box center [32, 206] width 18 height 18
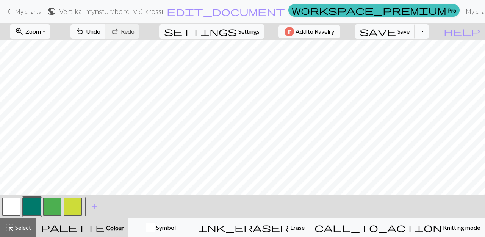
click at [50, 204] on button "button" at bounding box center [52, 206] width 18 height 18
click at [32, 205] on button "button" at bounding box center [32, 206] width 18 height 18
click at [396, 31] on span "save" at bounding box center [378, 31] width 36 height 11
click at [429, 31] on button "Toggle Dropdown" at bounding box center [422, 31] width 14 height 14
click at [412, 62] on button "save_alt Download" at bounding box center [366, 60] width 125 height 12
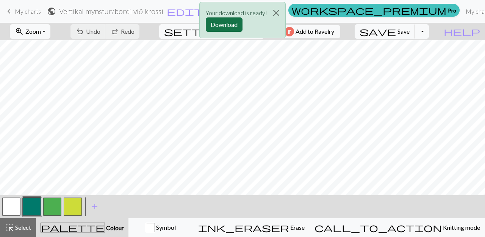
click at [227, 24] on button "Download" at bounding box center [224, 24] width 37 height 14
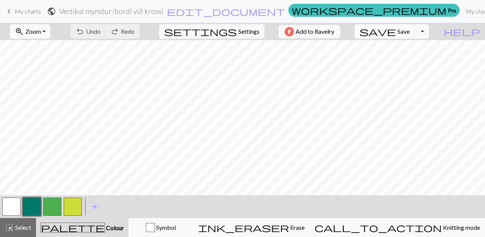
click at [19, 12] on span "My charts" at bounding box center [28, 11] width 26 height 7
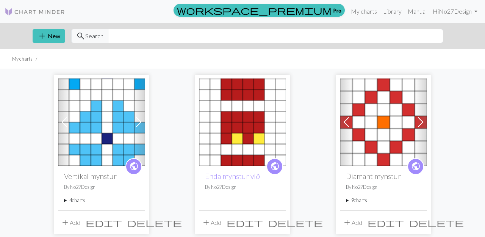
click at [72, 201] on summary "4 charts" at bounding box center [101, 200] width 75 height 7
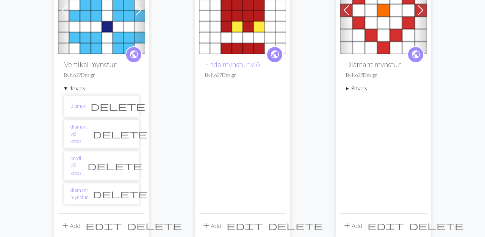
scroll to position [113, 0]
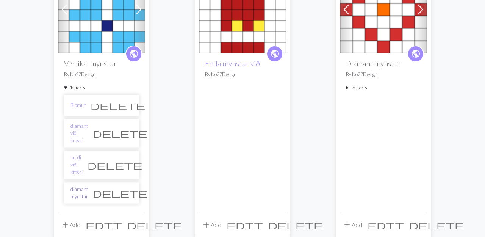
click at [87, 186] on link "diamant mynstur" at bounding box center [78, 193] width 17 height 14
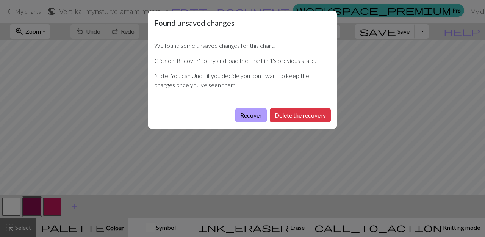
click at [251, 113] on button "Recover" at bounding box center [250, 115] width 31 height 14
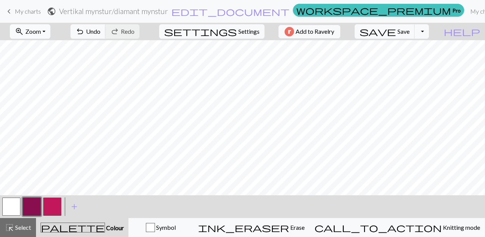
click at [50, 30] on button "zoom_in Zoom Zoom" at bounding box center [30, 31] width 41 height 14
click at [47, 47] on button "Fit all" at bounding box center [40, 48] width 60 height 12
click at [429, 31] on button "Toggle Dropdown" at bounding box center [422, 31] width 14 height 14
click at [413, 61] on button "save_alt Download" at bounding box center [366, 60] width 125 height 12
click at [429, 31] on button "Toggle Dropdown" at bounding box center [422, 31] width 14 height 14
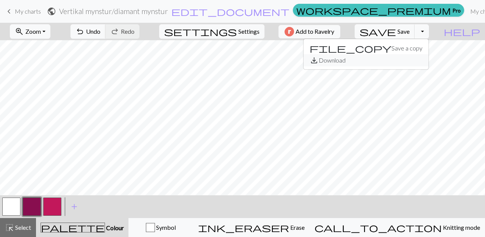
click at [416, 61] on button "save_alt Download" at bounding box center [366, 60] width 125 height 12
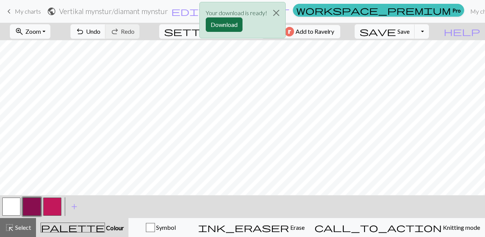
click at [223, 23] on button "Download" at bounding box center [224, 24] width 37 height 14
